Goal: Task Accomplishment & Management: Use online tool/utility

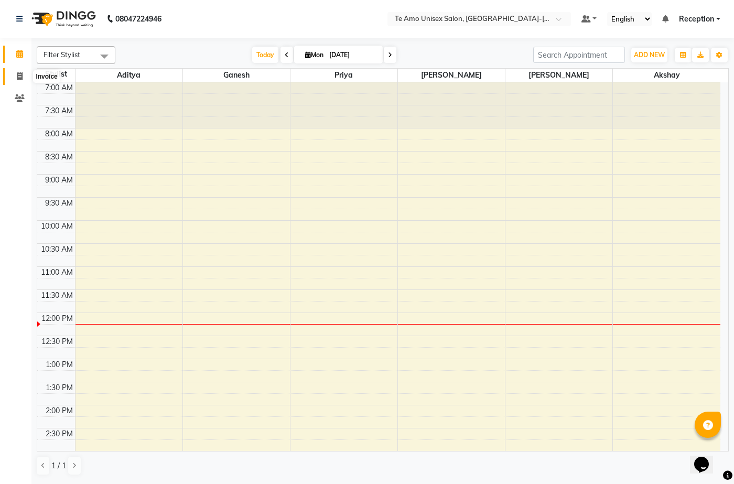
click at [17, 77] on icon at bounding box center [20, 76] width 6 height 8
select select "7836"
select select "service"
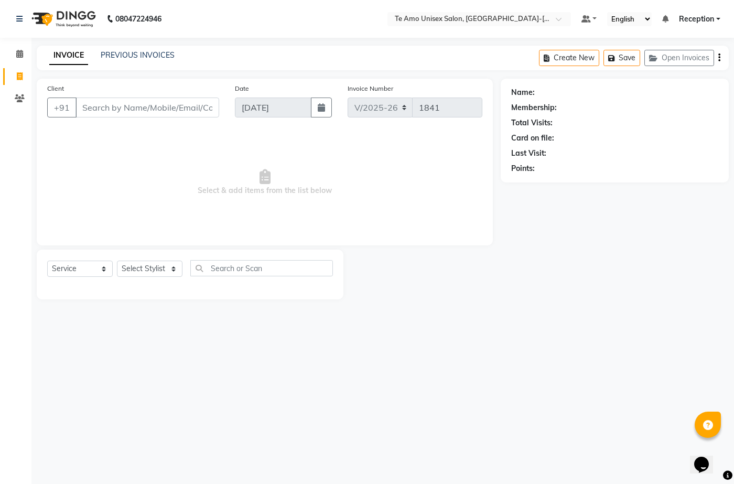
click at [168, 112] on input "Client" at bounding box center [147, 108] width 144 height 20
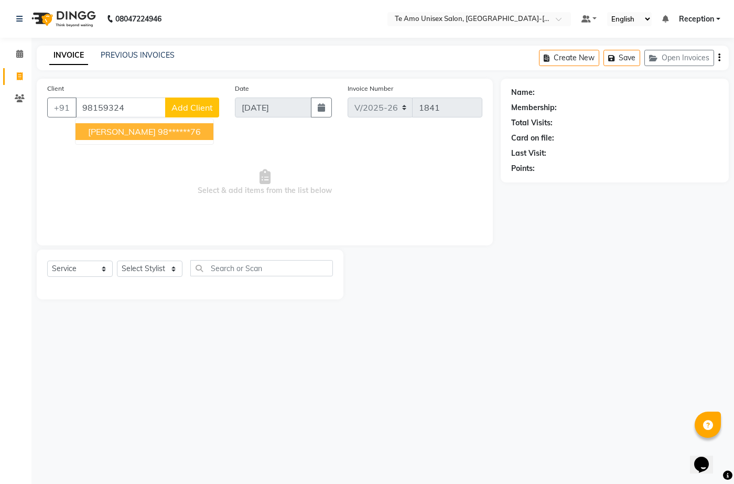
click at [161, 129] on button "[PERSON_NAME] 98******76" at bounding box center [144, 131] width 138 height 17
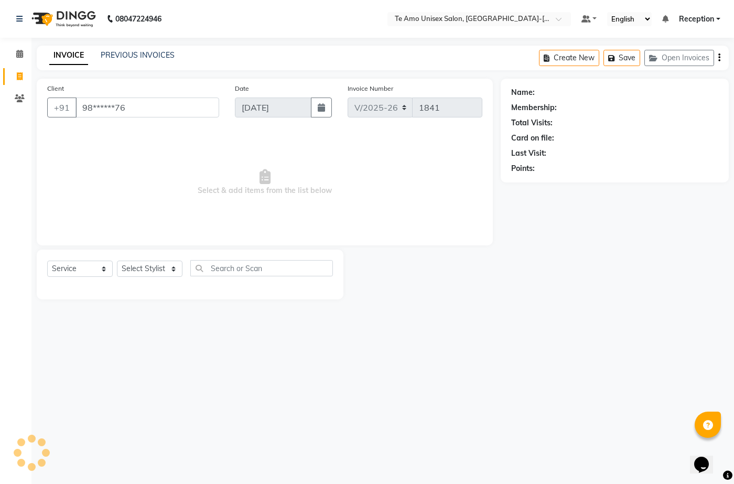
type input "98******76"
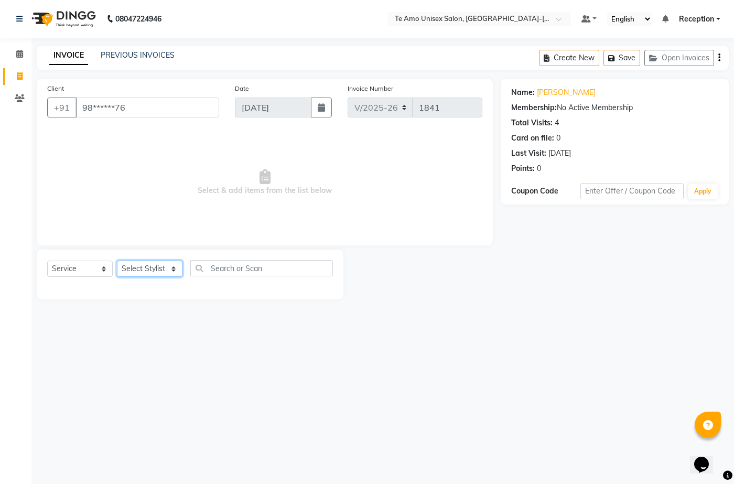
click at [166, 269] on select "Select Stylist [PERSON_NAME] [PERSON_NAME] Manager Priya Reception [PERSON_NAME…" at bounding box center [150, 269] width 66 height 16
select select "70302"
click at [117, 261] on select "Select Stylist [PERSON_NAME] [PERSON_NAME] Manager Priya Reception [PERSON_NAME…" at bounding box center [150, 269] width 66 height 16
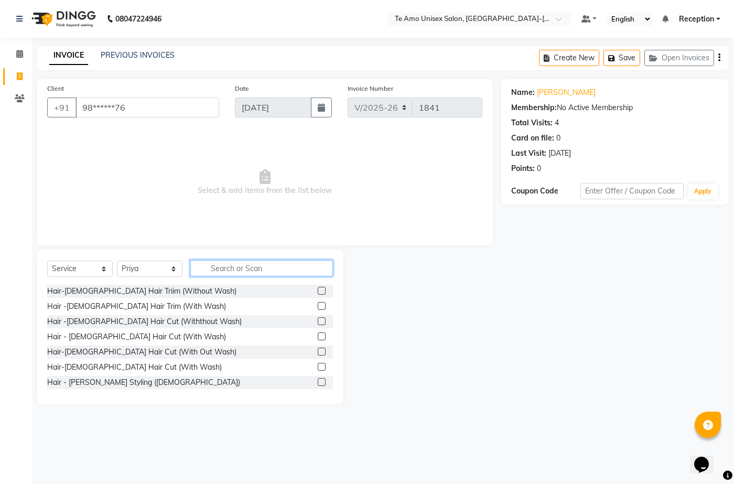
click at [217, 266] on input "text" at bounding box center [261, 268] width 143 height 16
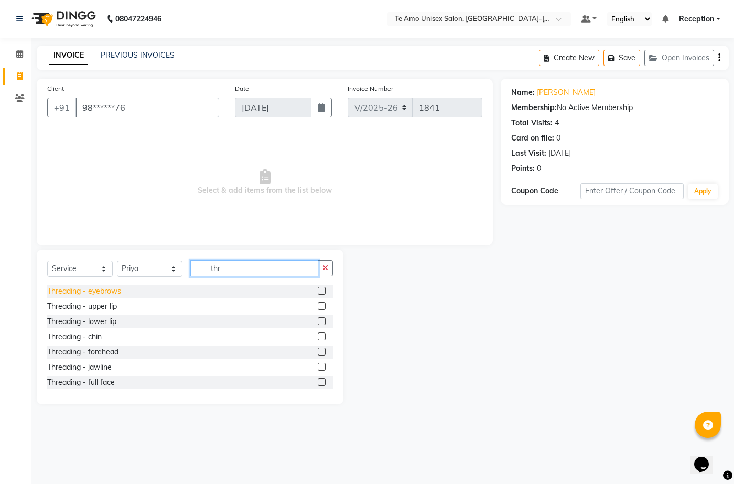
type input "thr"
click at [112, 291] on div "Threading - eyebrows" at bounding box center [84, 291] width 74 height 11
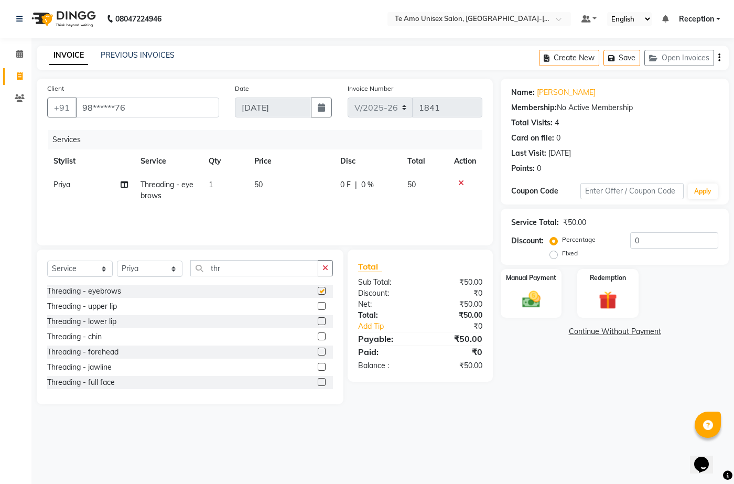
checkbox input "false"
click at [523, 299] on img at bounding box center [530, 299] width 31 height 22
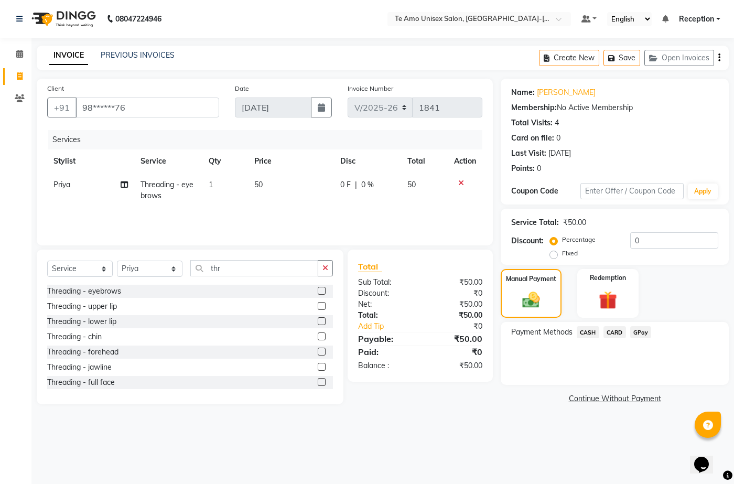
click at [643, 333] on span "GPay" at bounding box center [640, 332] width 21 height 12
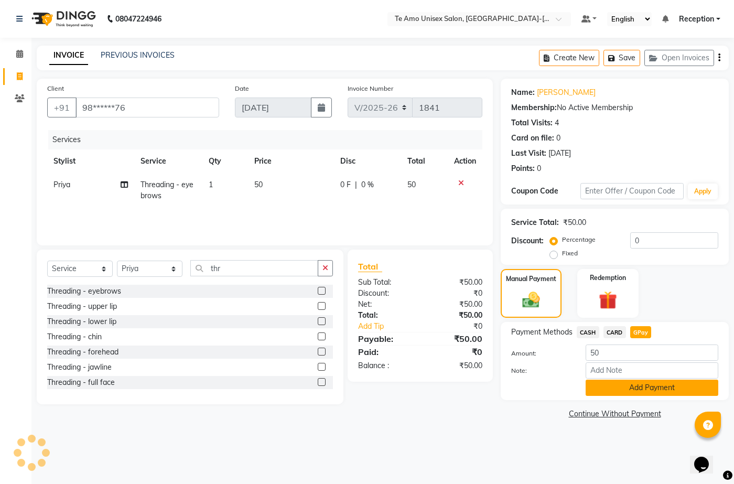
click at [634, 390] on button "Add Payment" at bounding box center [652, 388] width 133 height 16
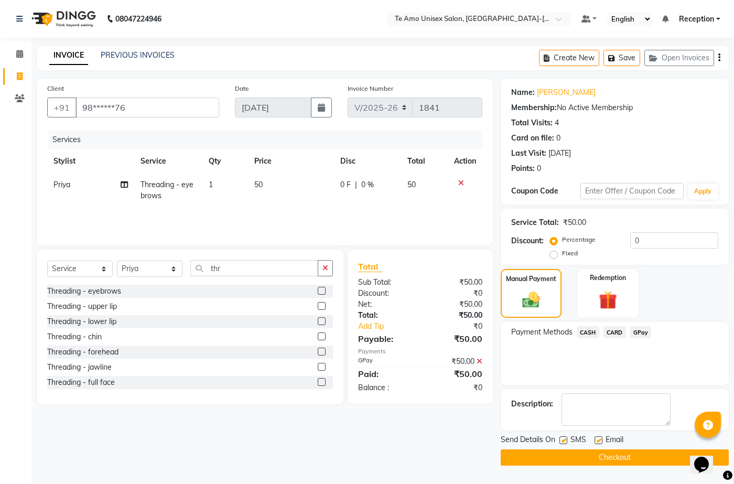
click at [603, 461] on button "Checkout" at bounding box center [615, 457] width 228 height 16
